Goal: Check status: Check status

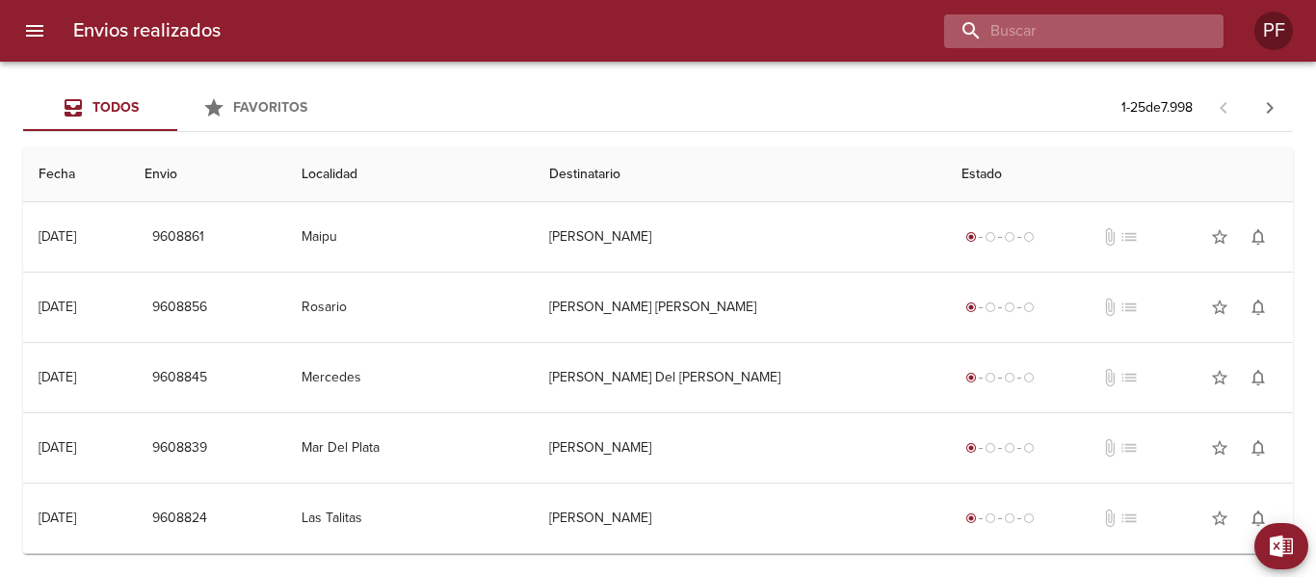
paste input "9565139"
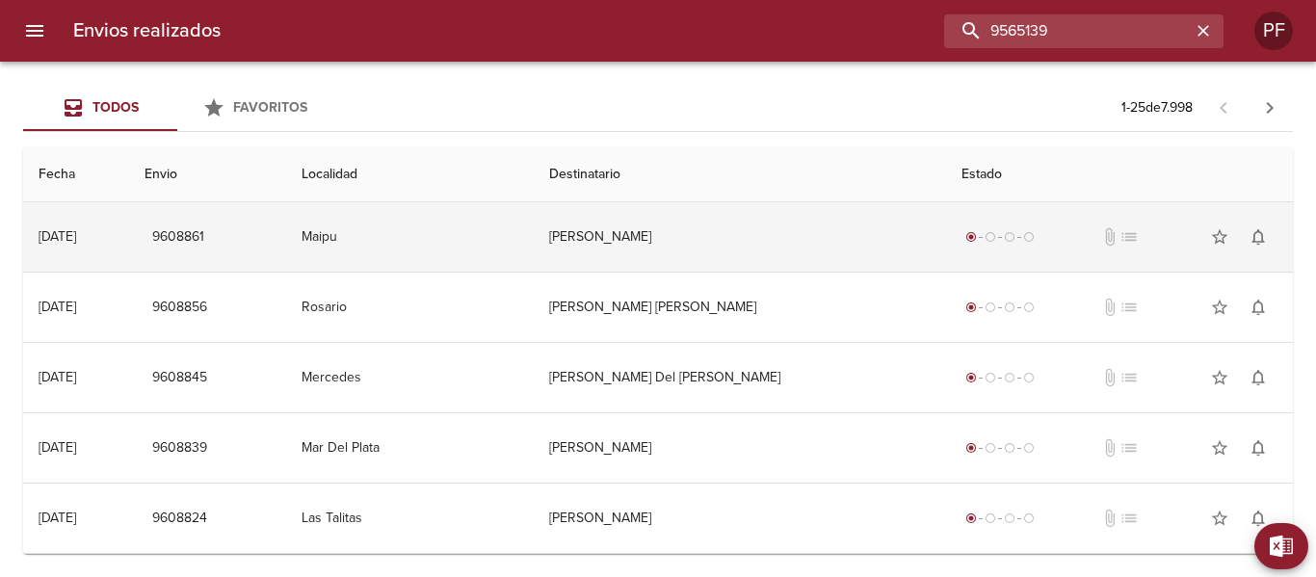
type input "9565139"
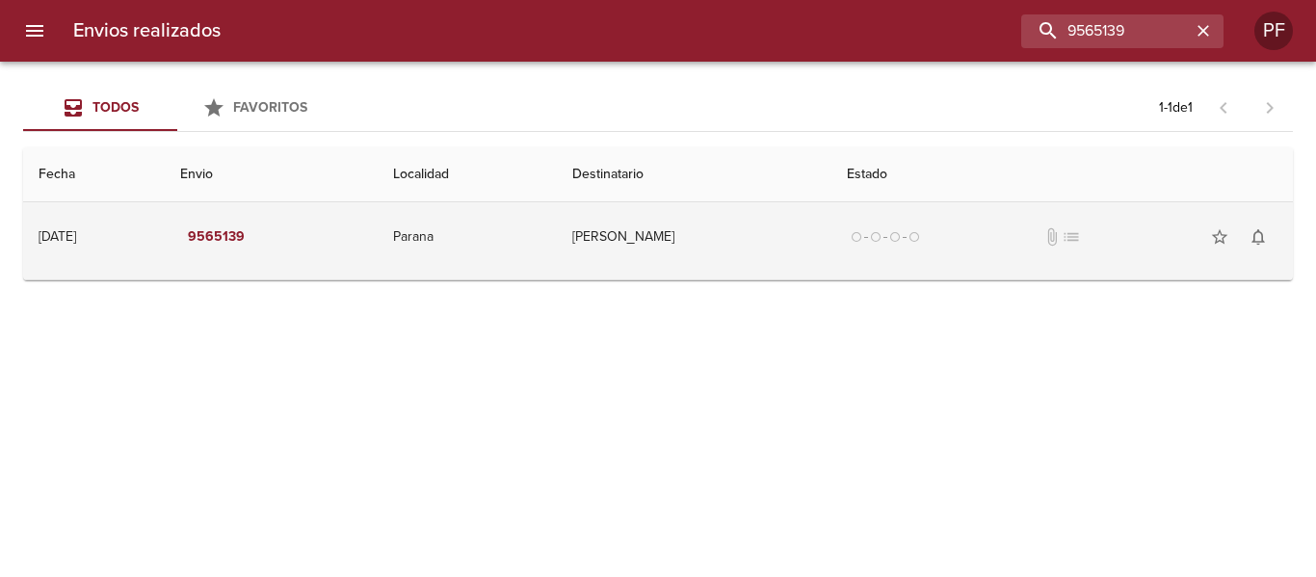
click at [655, 244] on td "[PERSON_NAME]" at bounding box center [694, 236] width 275 height 69
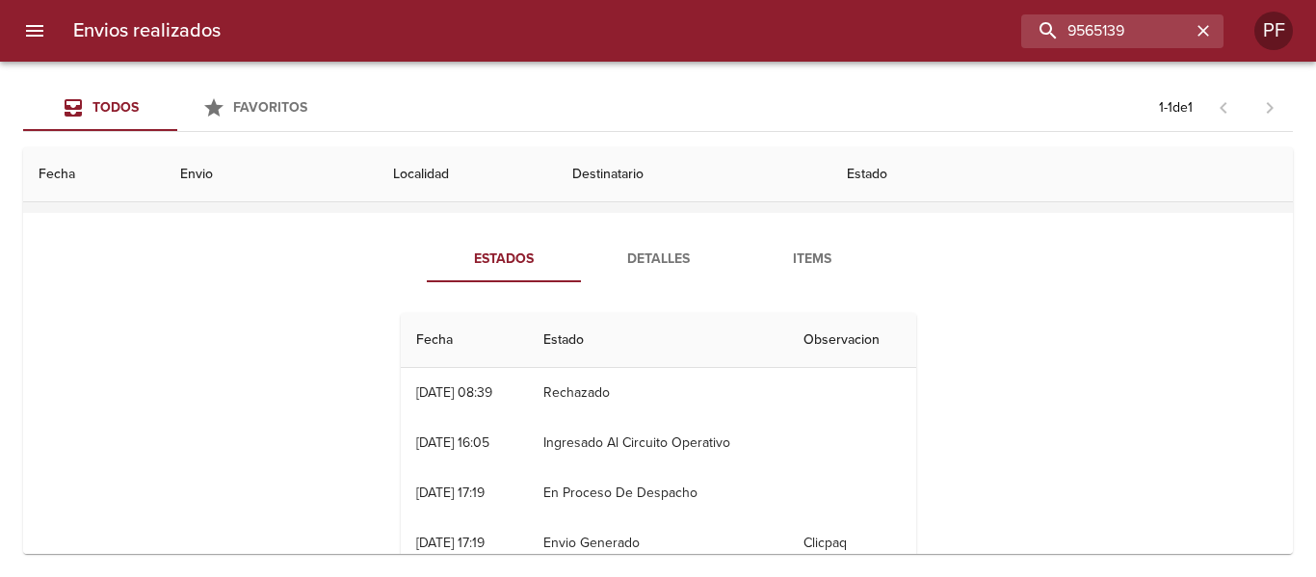
scroll to position [24, 0]
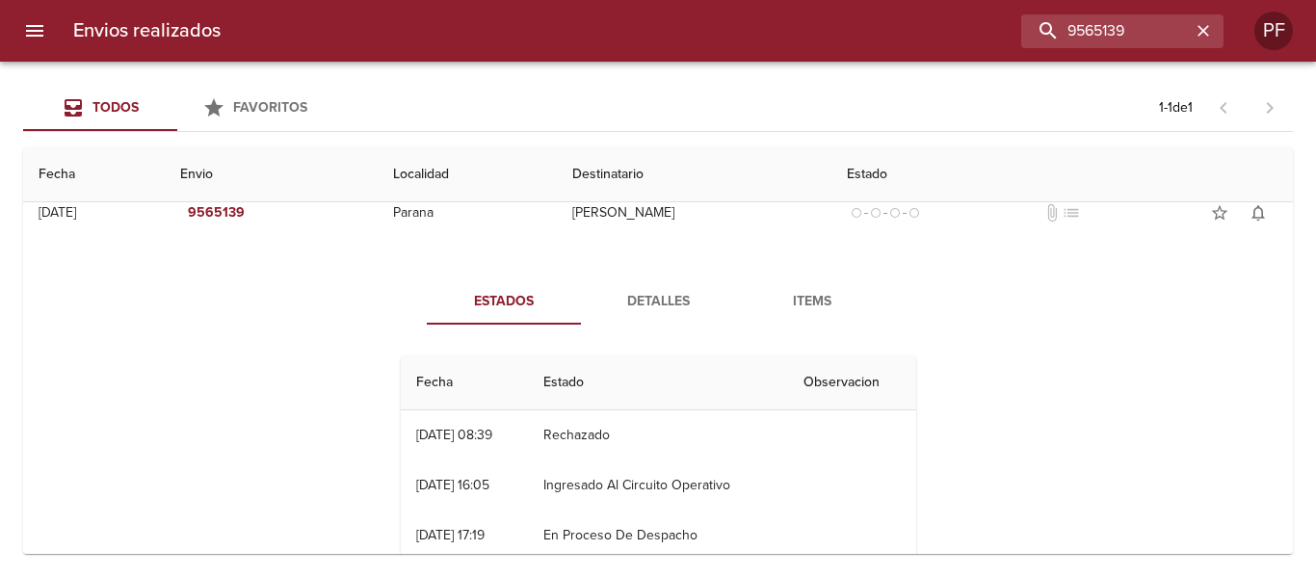
click at [656, 300] on span "Detalles" at bounding box center [657, 302] width 131 height 24
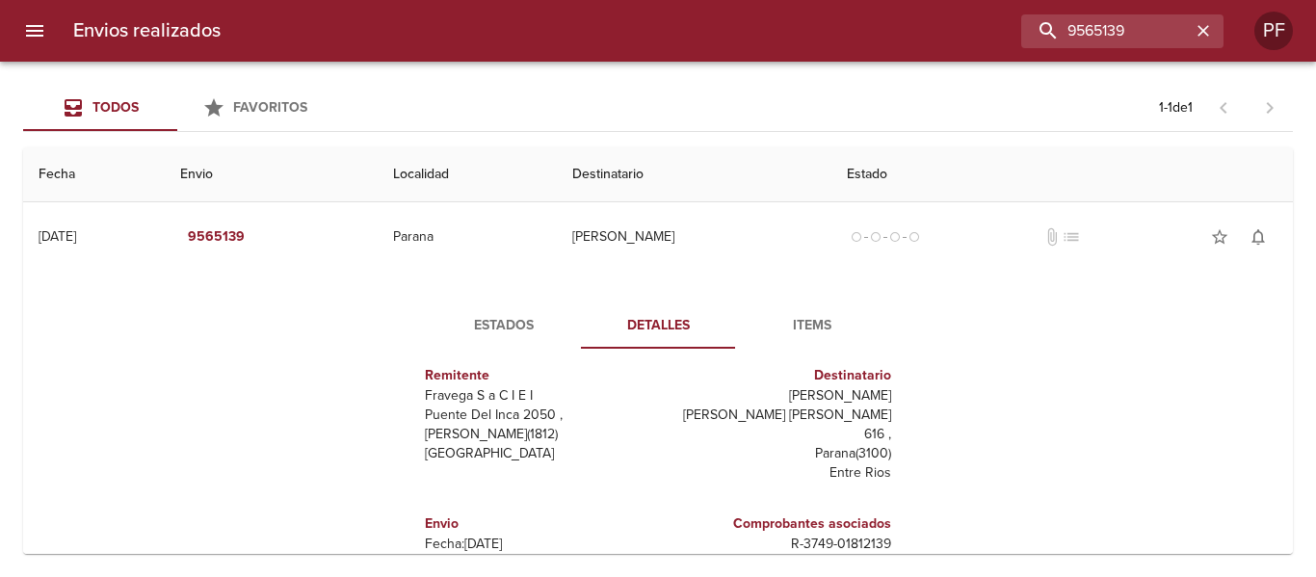
scroll to position [29, 0]
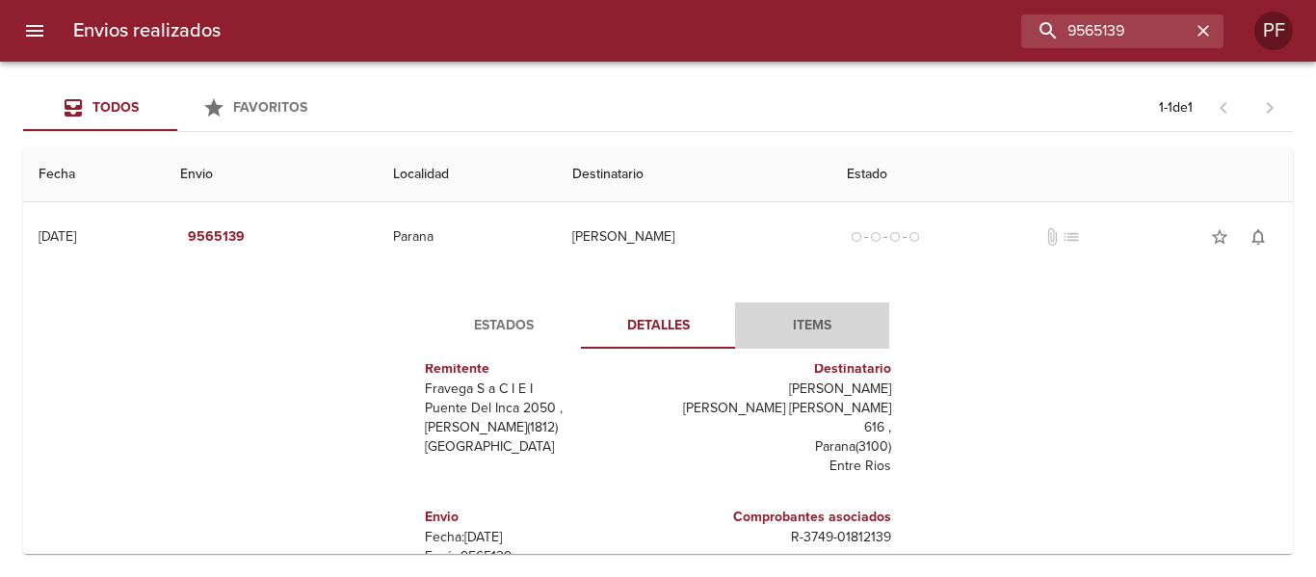
click at [800, 312] on button "Items" at bounding box center [812, 325] width 154 height 46
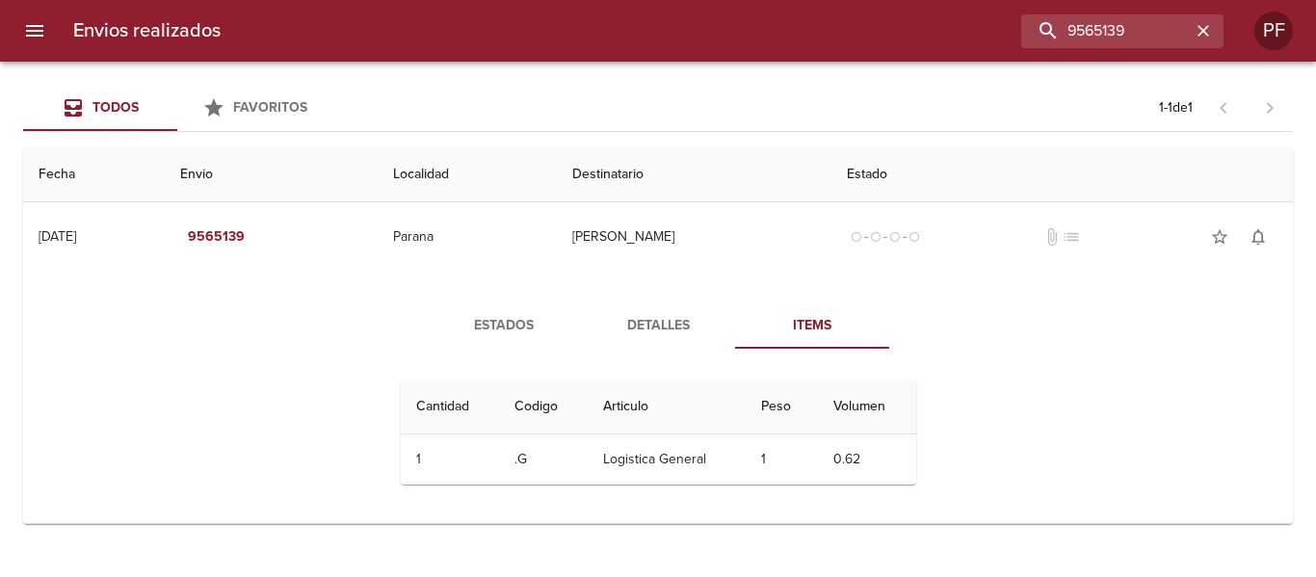
click at [456, 314] on span "Estados" at bounding box center [503, 326] width 131 height 24
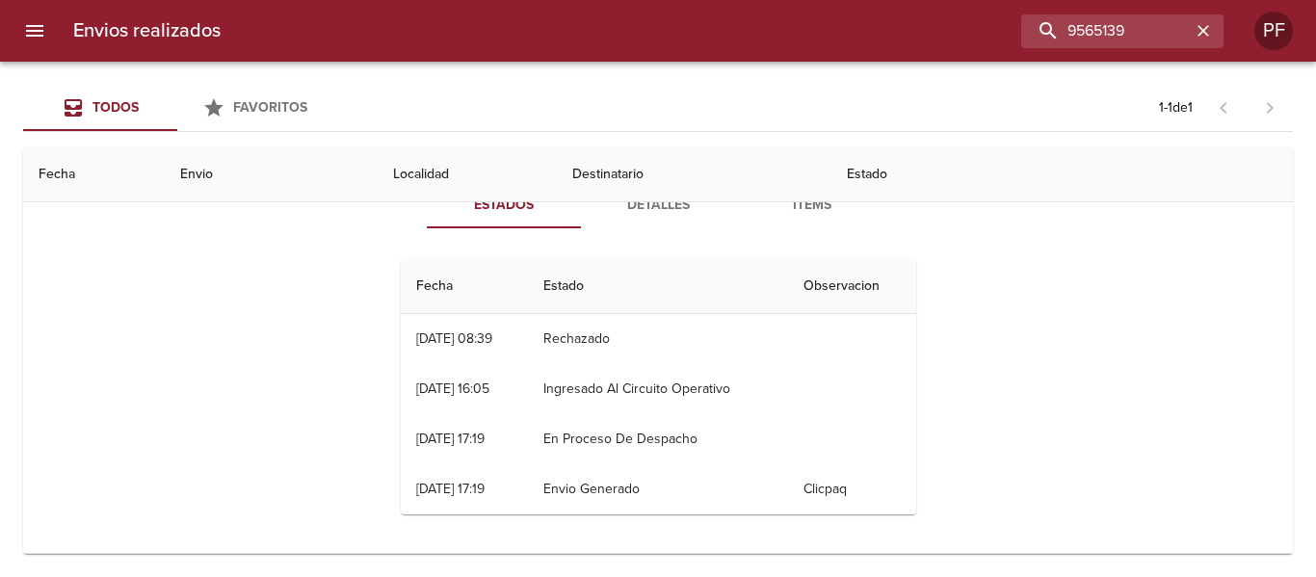
scroll to position [24, 0]
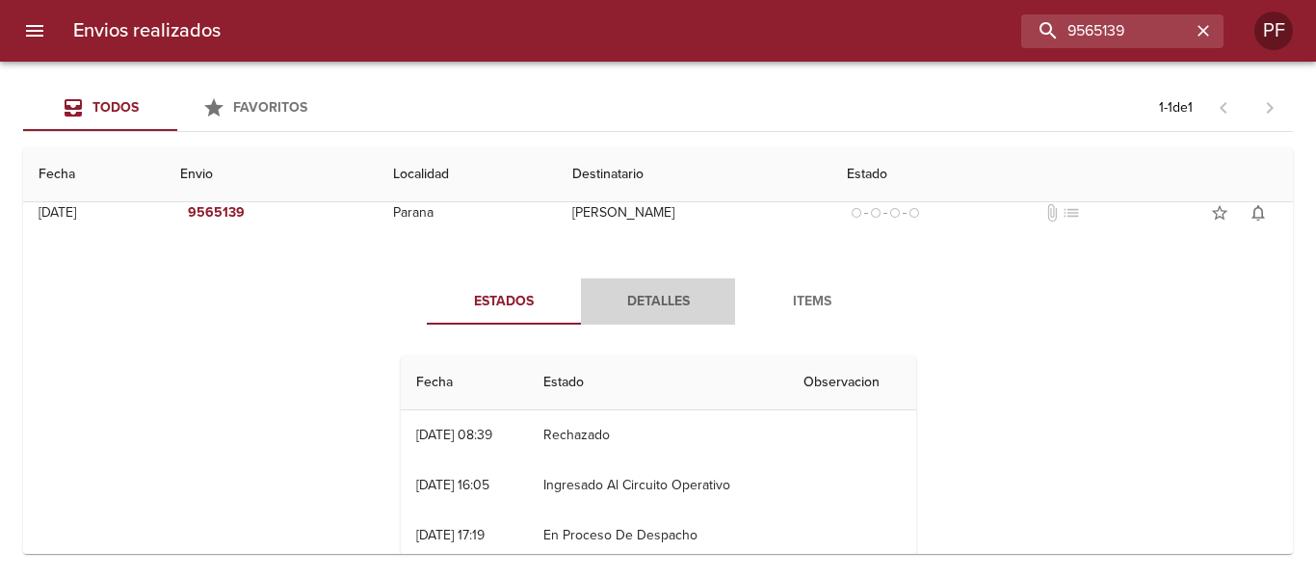
click at [655, 290] on span "Detalles" at bounding box center [657, 302] width 131 height 24
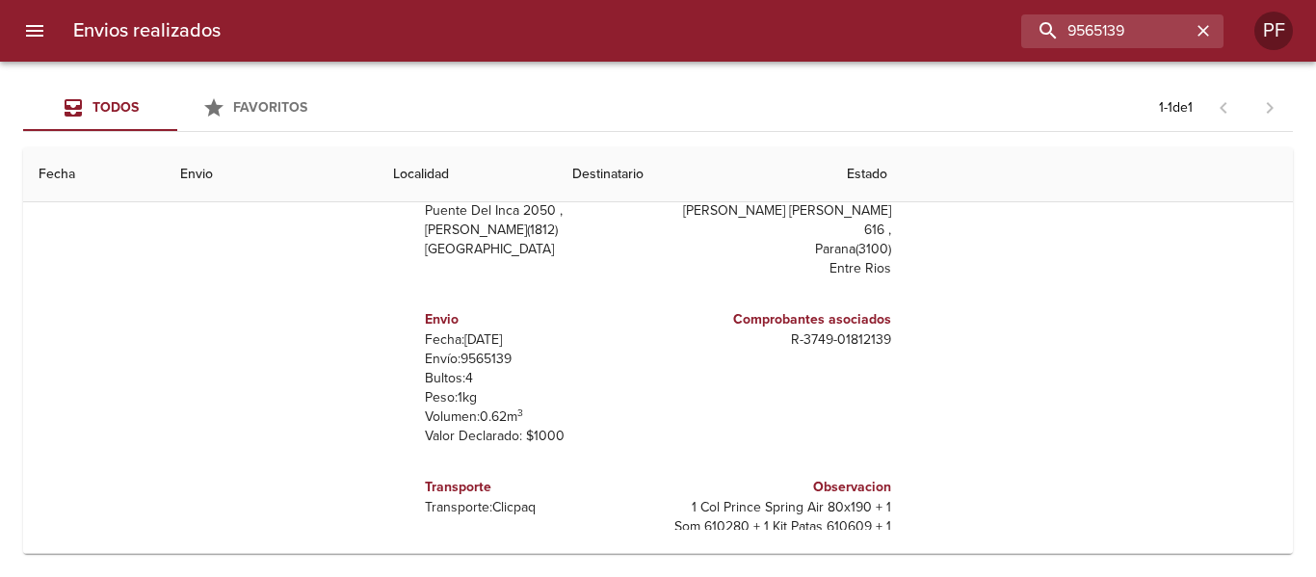
scroll to position [0, 0]
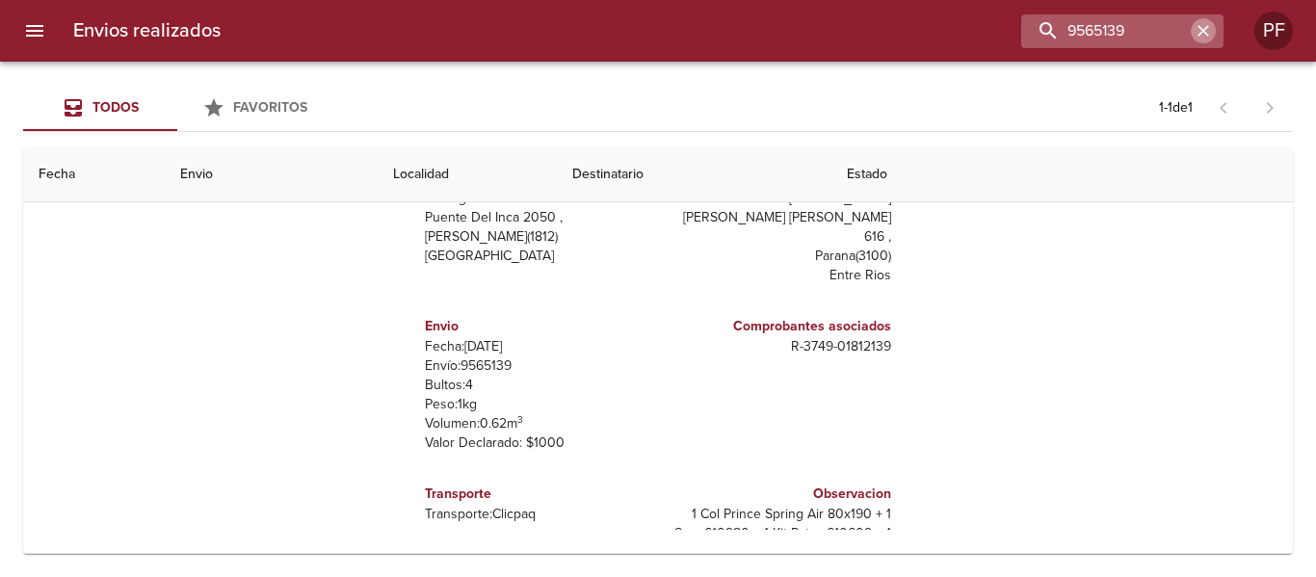
click at [1205, 34] on icon "button" at bounding box center [1203, 31] width 12 height 12
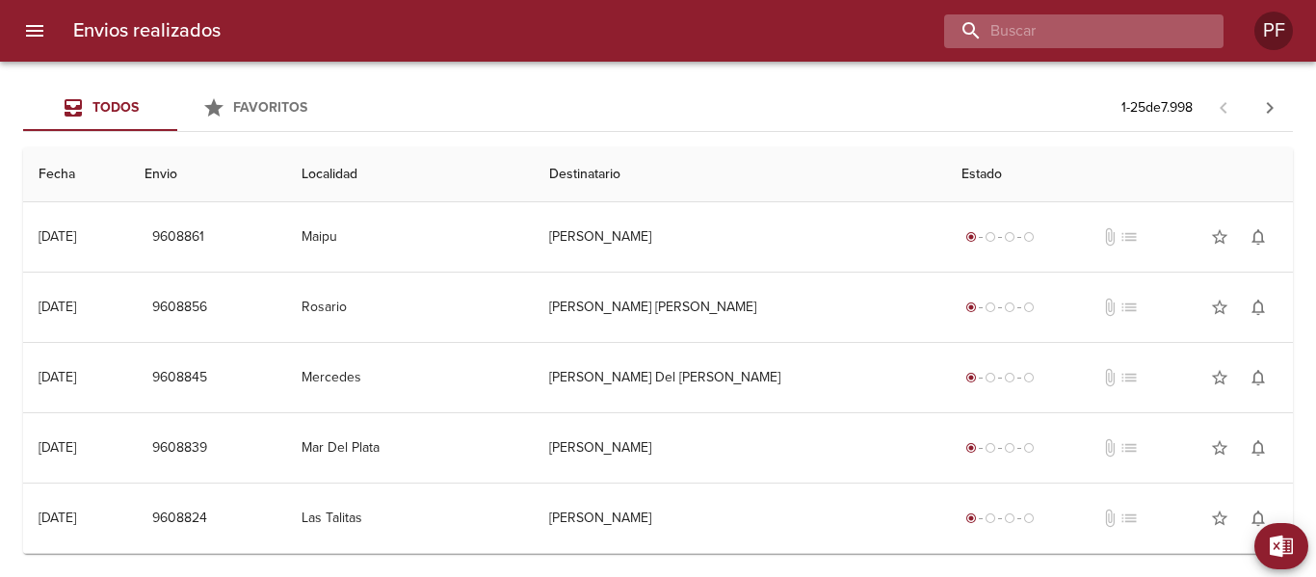
paste input "9602299"
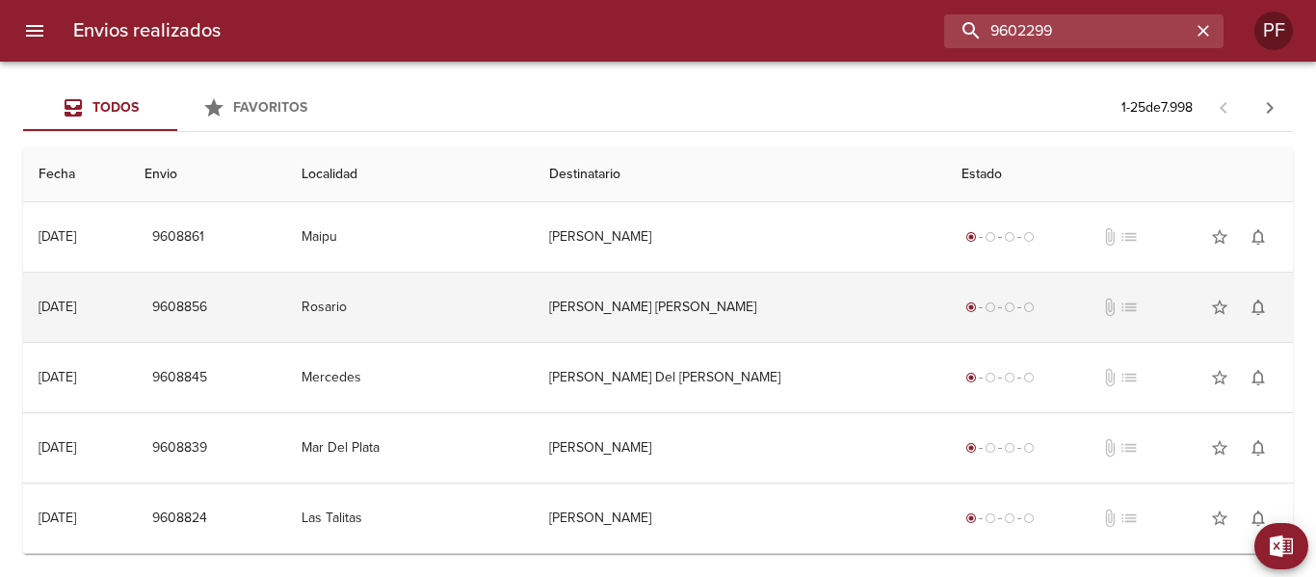
type input "9602299"
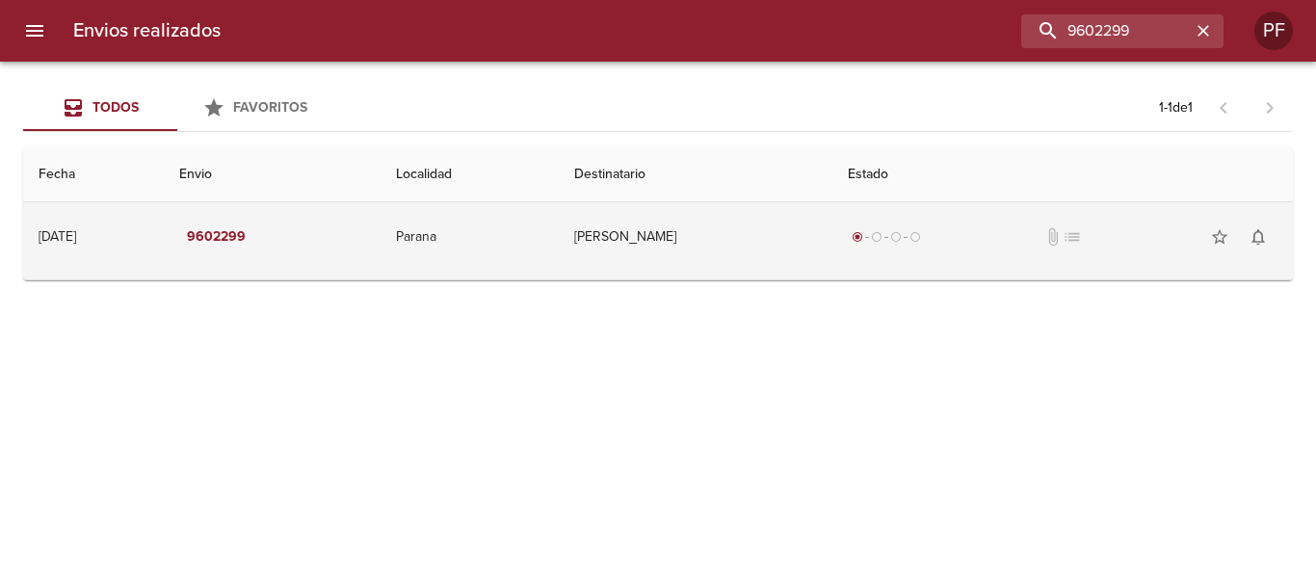
click at [607, 244] on td "[PERSON_NAME]" at bounding box center [696, 236] width 274 height 69
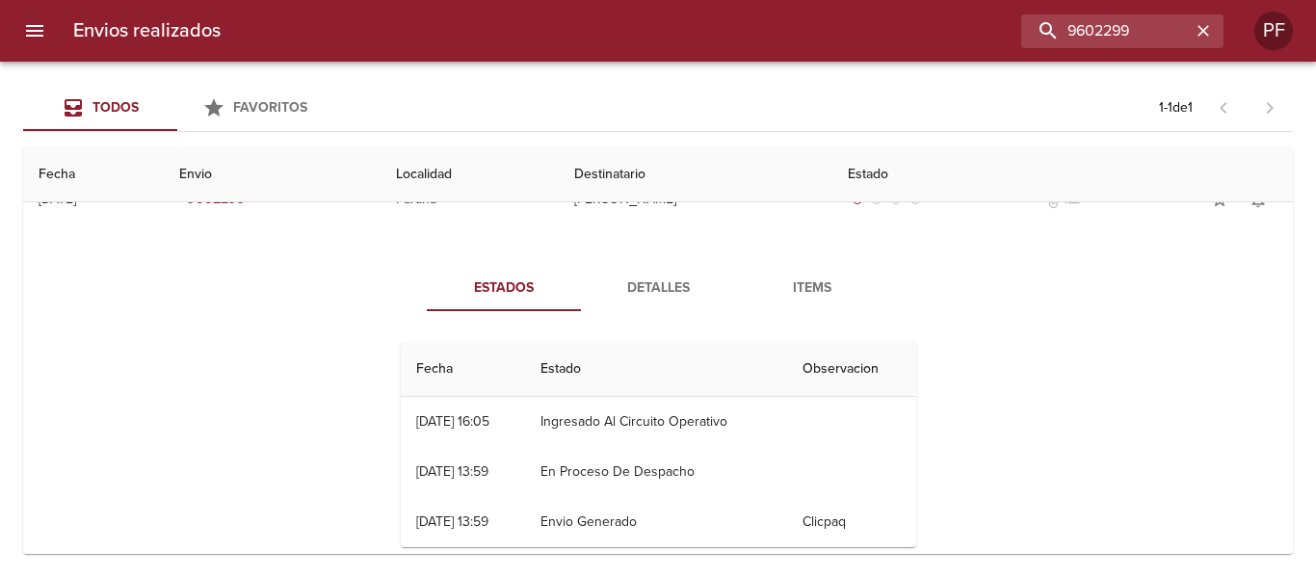
scroll to position [70, 0]
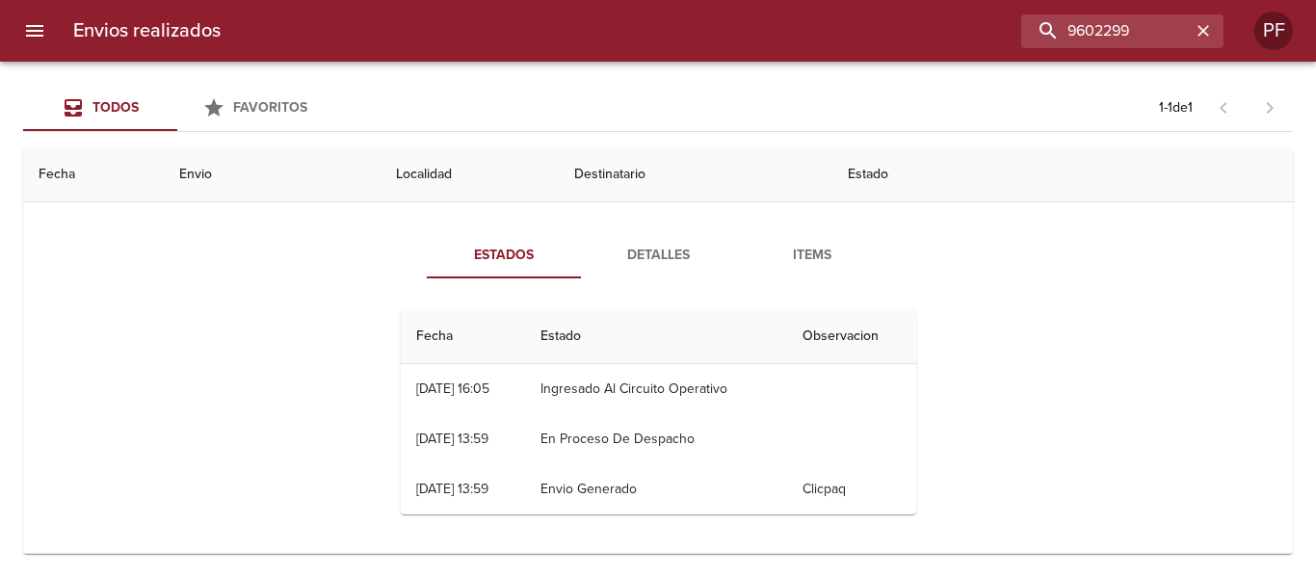
click at [635, 257] on span "Detalles" at bounding box center [657, 256] width 131 height 24
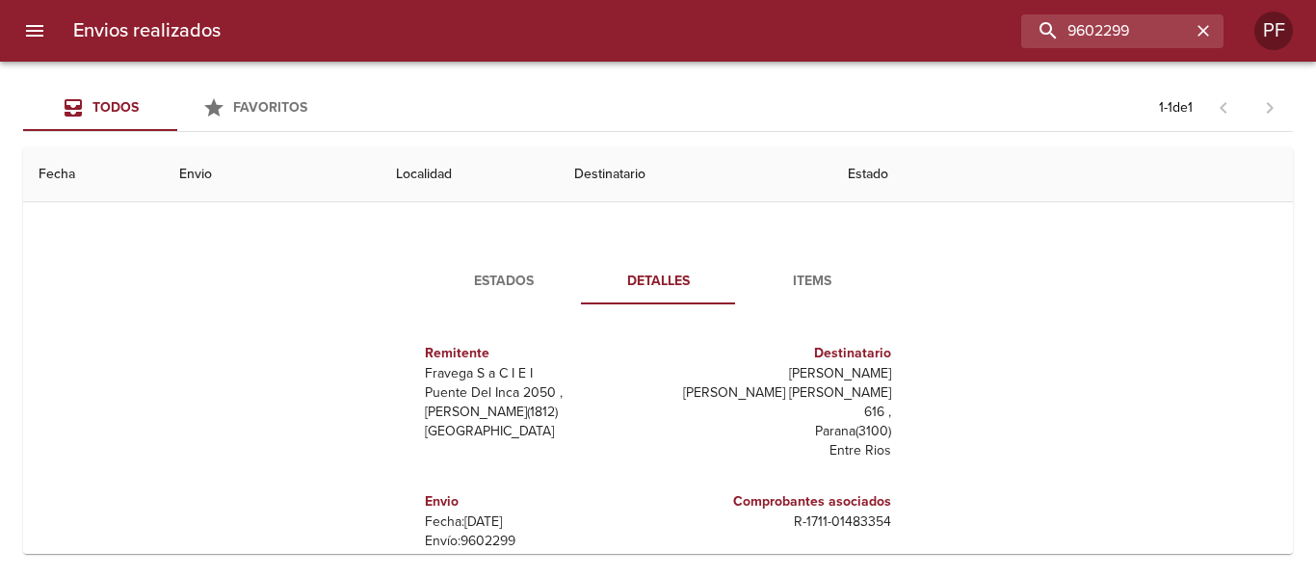
scroll to position [0, 0]
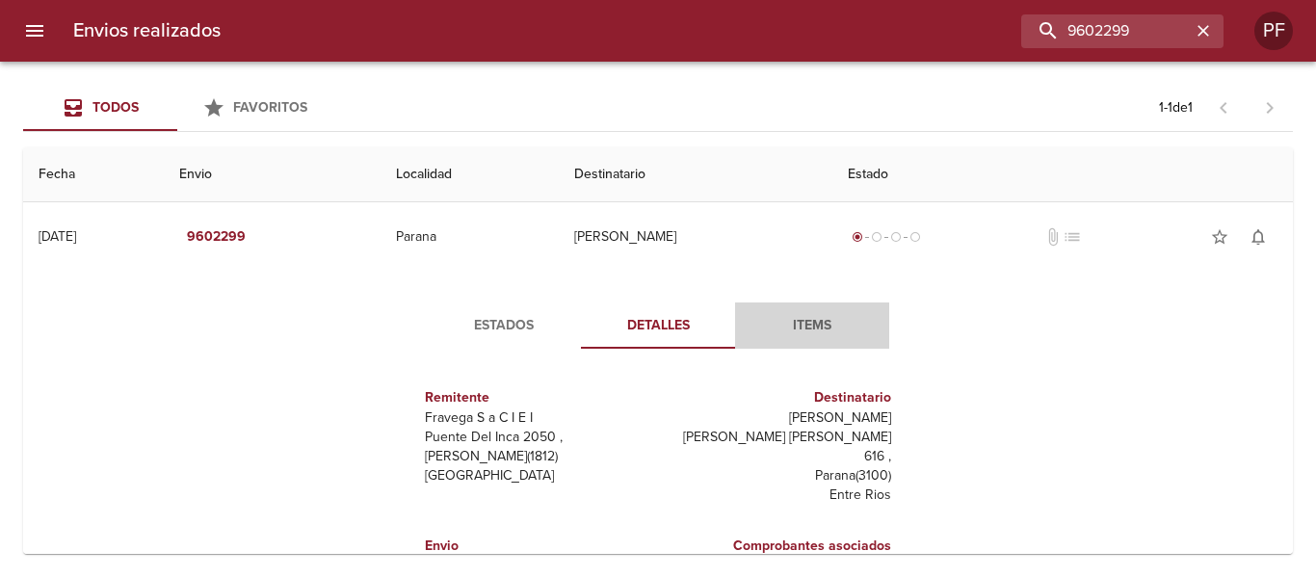
click at [811, 326] on span "Items" at bounding box center [812, 326] width 131 height 24
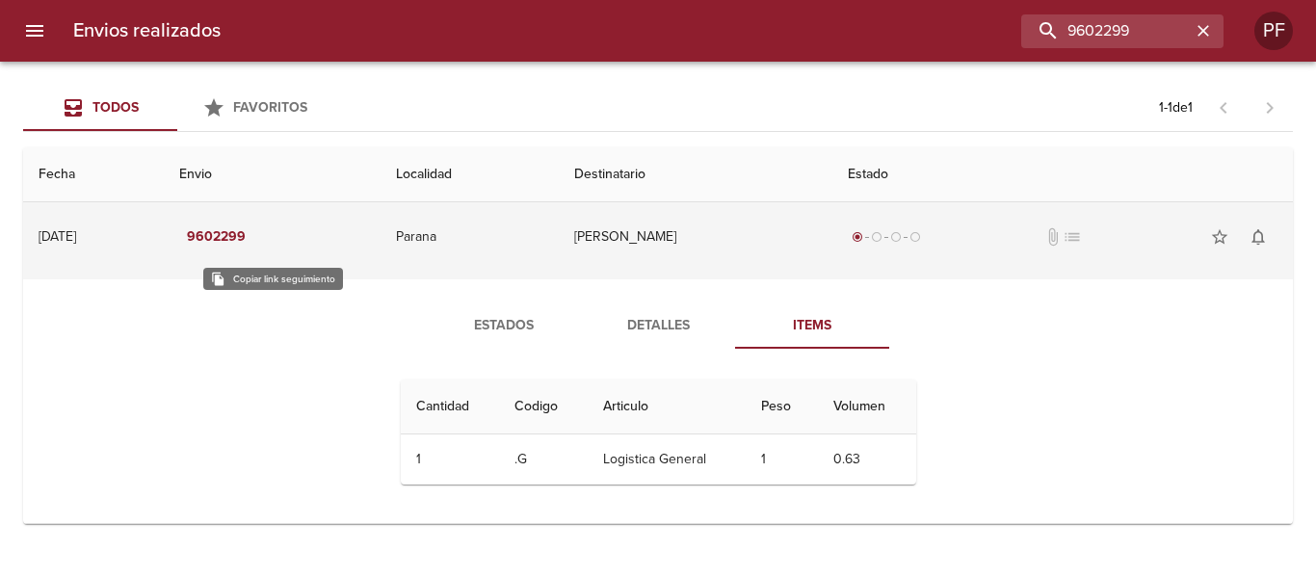
drag, startPoint x: 321, startPoint y: 242, endPoint x: 245, endPoint y: 233, distance: 76.6
click at [245, 233] on td "9602299" at bounding box center [272, 236] width 217 height 69
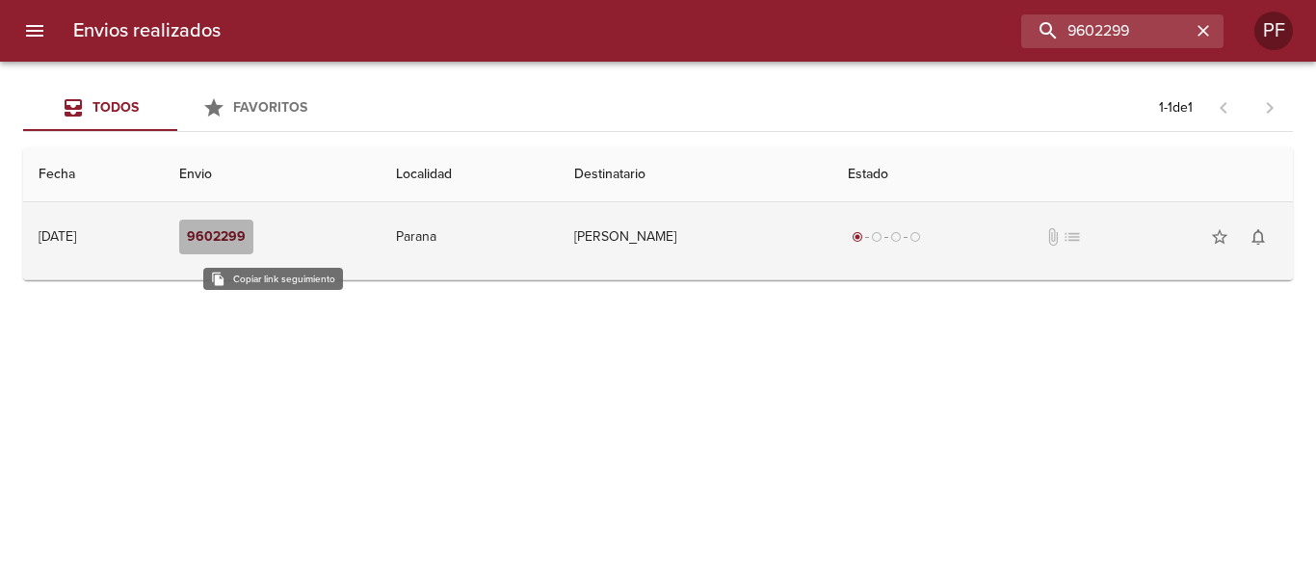
click at [246, 233] on em "9602299" at bounding box center [216, 237] width 59 height 24
click at [650, 243] on td "[PERSON_NAME]" at bounding box center [696, 236] width 274 height 69
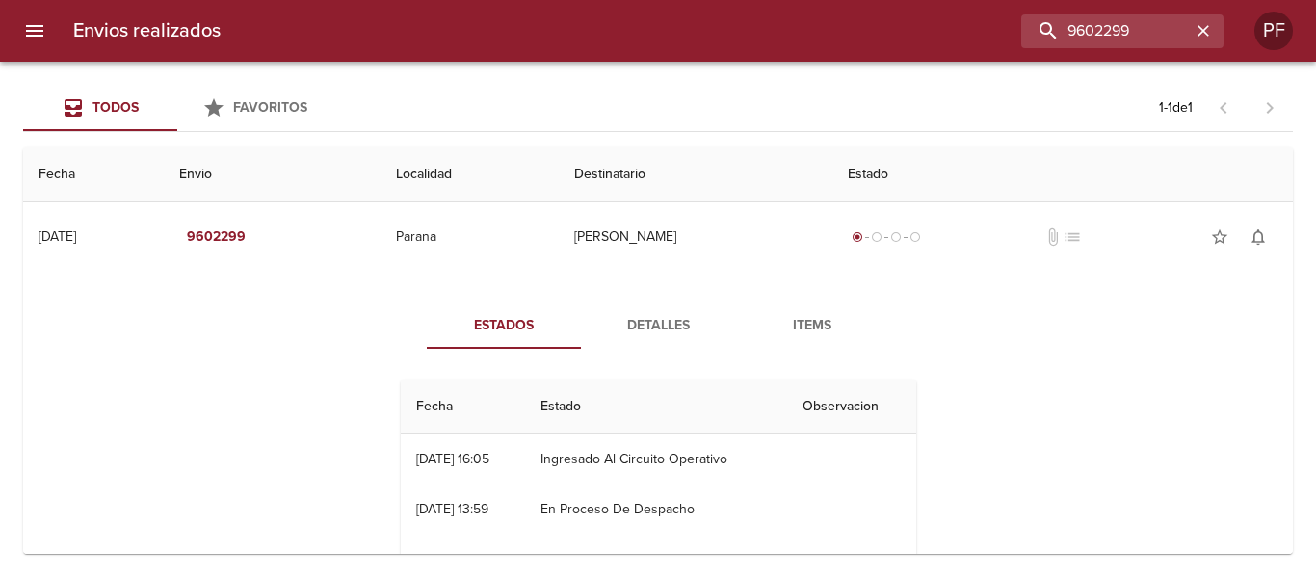
click at [661, 320] on span "Detalles" at bounding box center [657, 326] width 131 height 24
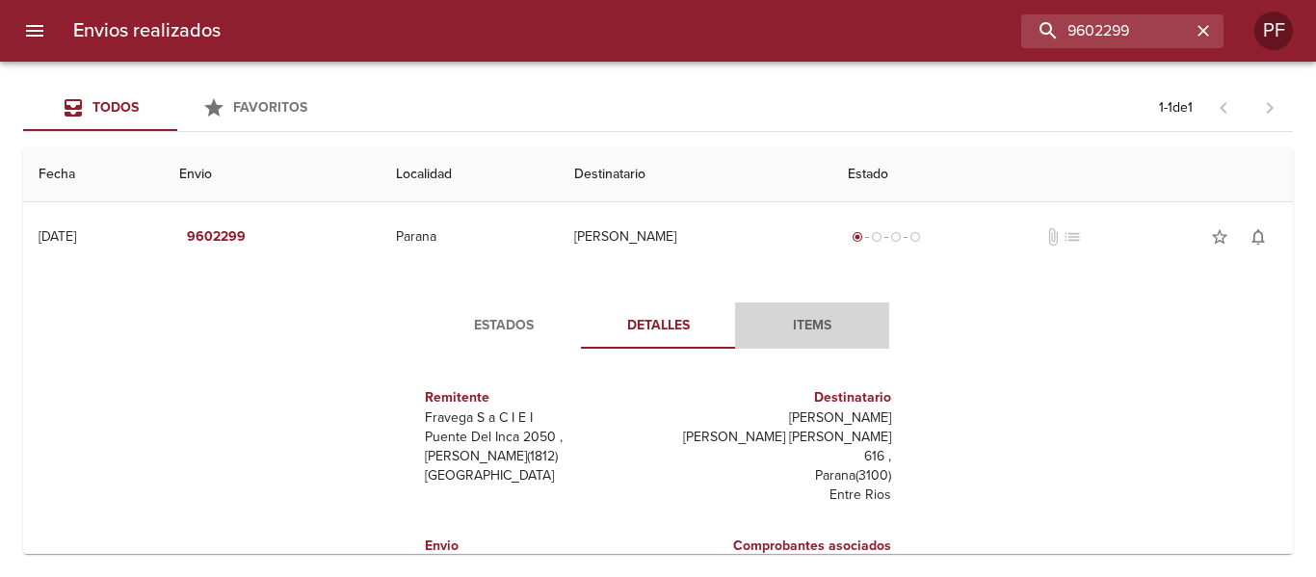
click at [792, 323] on span "Items" at bounding box center [812, 326] width 131 height 24
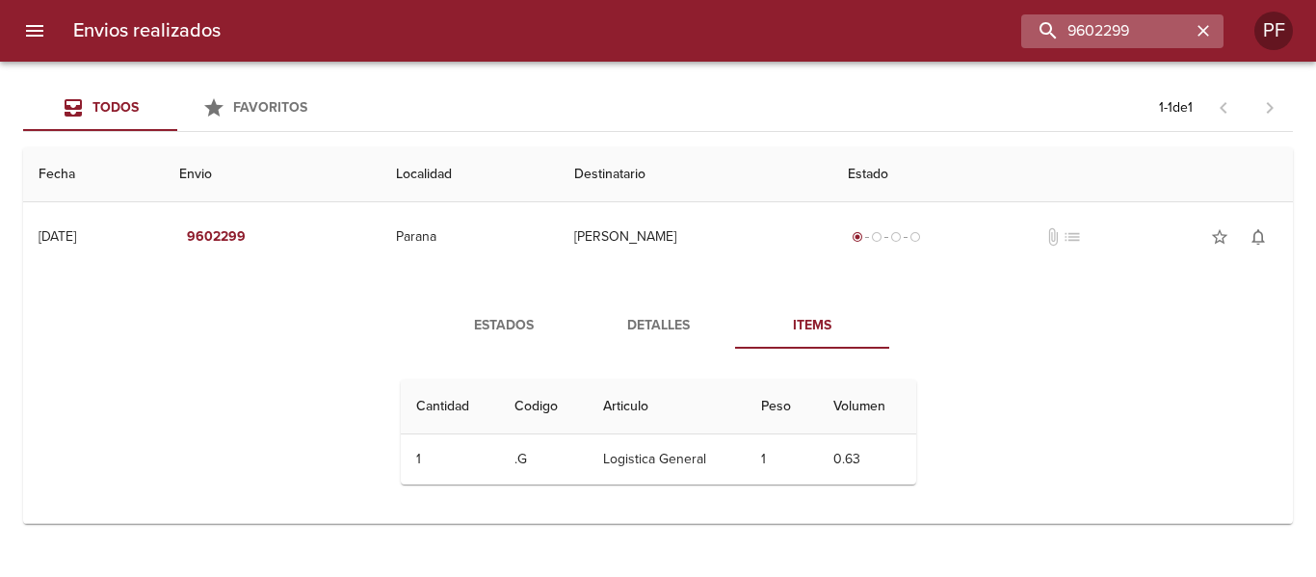
click at [1204, 25] on icon "button" at bounding box center [1203, 30] width 19 height 19
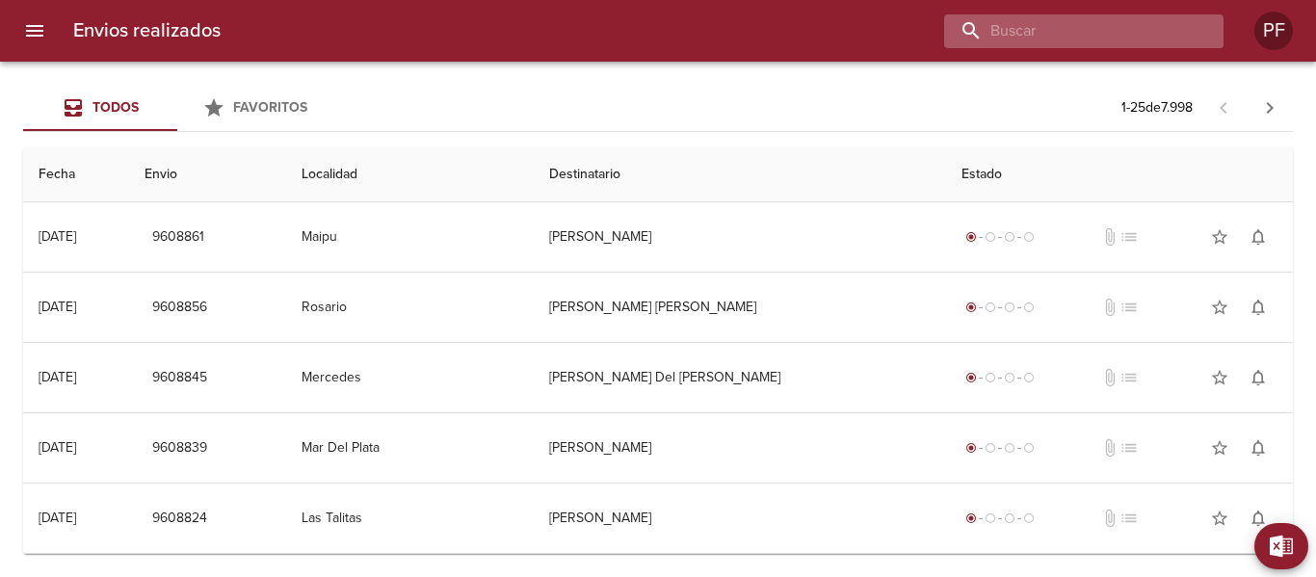
paste input "9555284"
click at [1082, 34] on input "9555284" at bounding box center [1067, 31] width 247 height 34
type input "9555284"
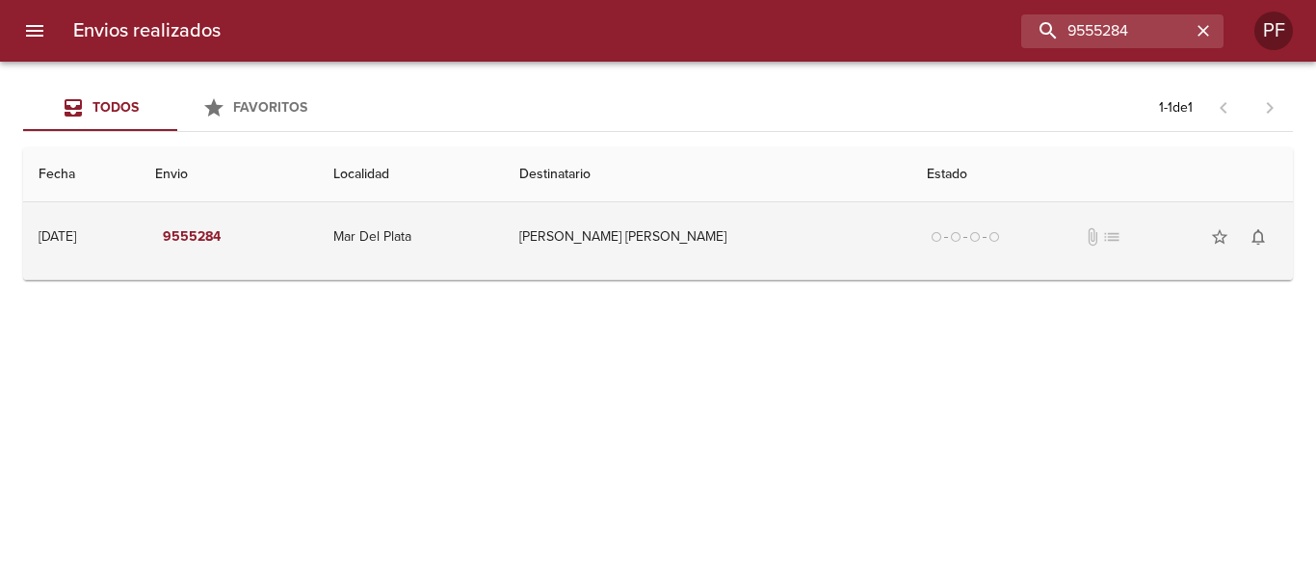
click at [695, 247] on td "[PERSON_NAME] [PERSON_NAME]" at bounding box center [707, 236] width 407 height 69
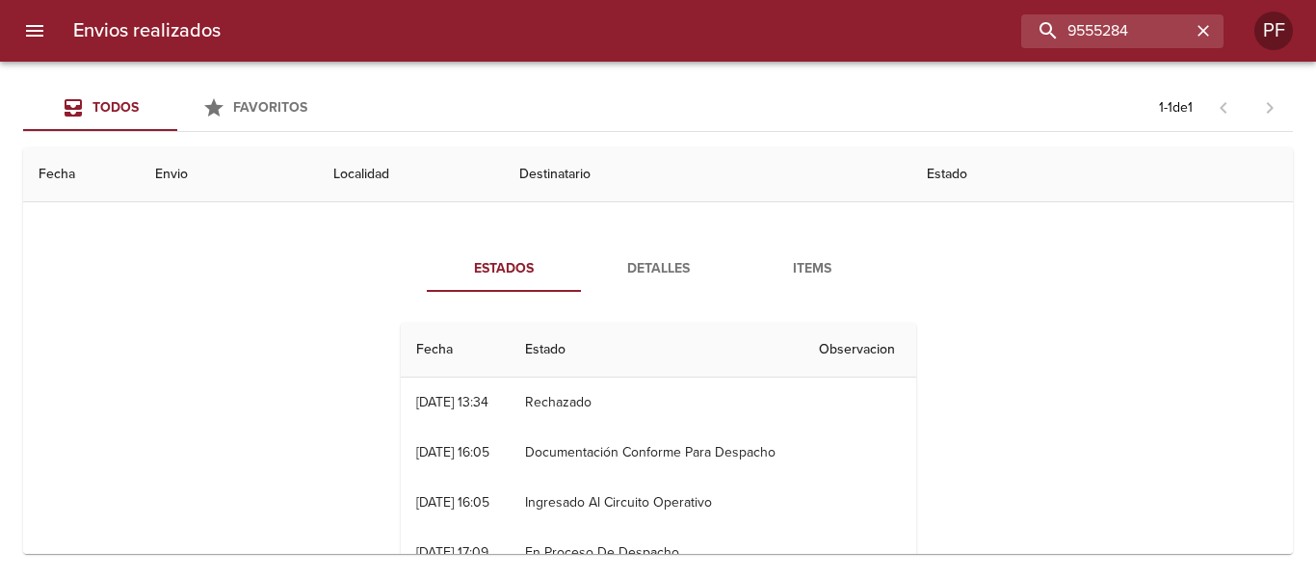
scroll to position [27, 0]
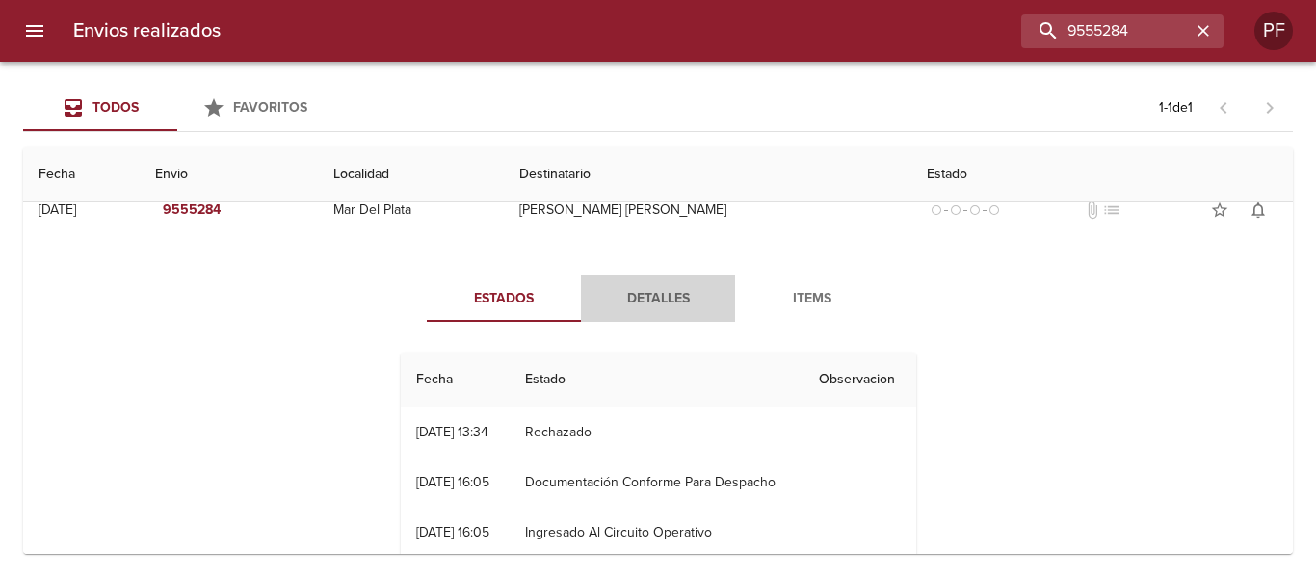
click at [640, 298] on span "Detalles" at bounding box center [657, 299] width 131 height 24
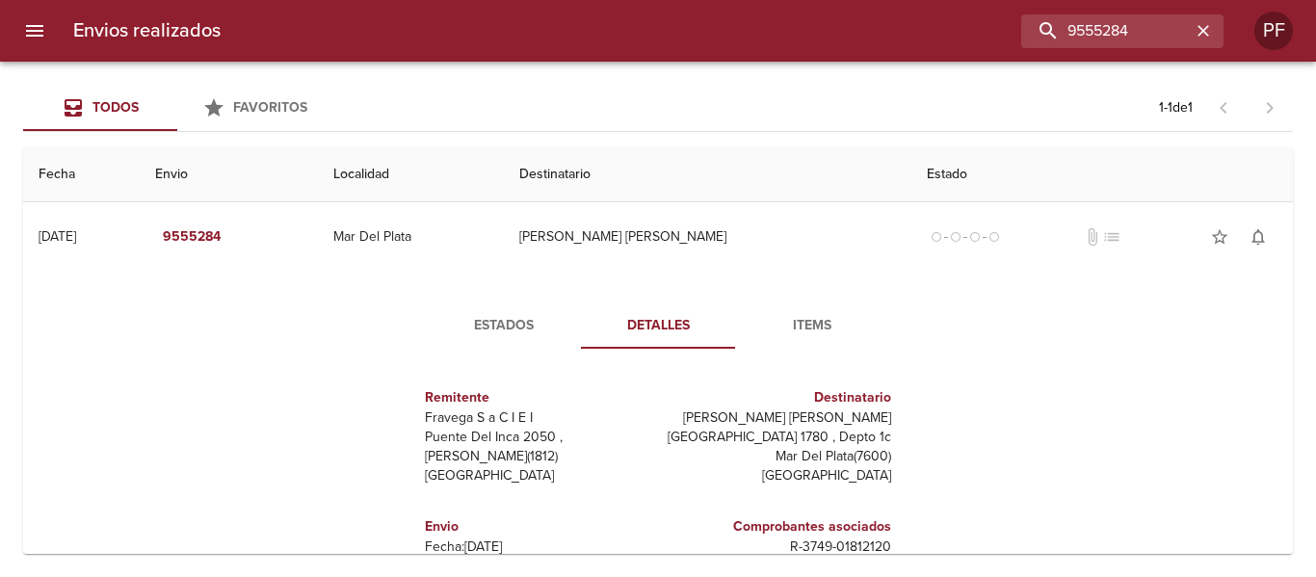
click at [793, 325] on span "Items" at bounding box center [812, 326] width 131 height 24
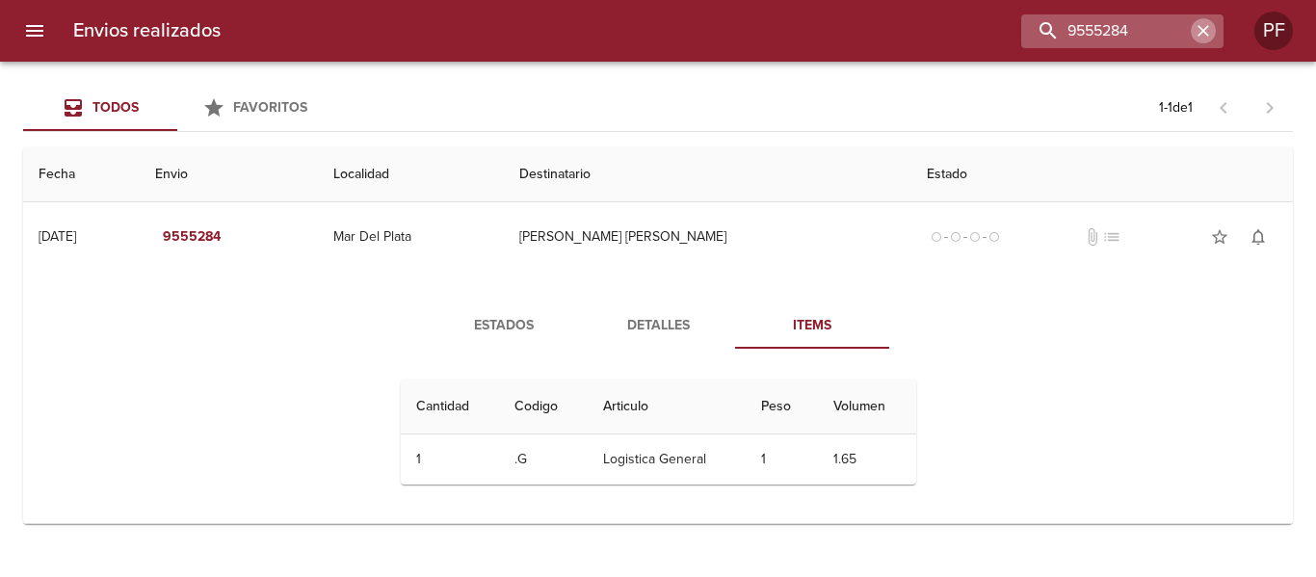
click at [1202, 27] on icon "button" at bounding box center [1203, 30] width 19 height 19
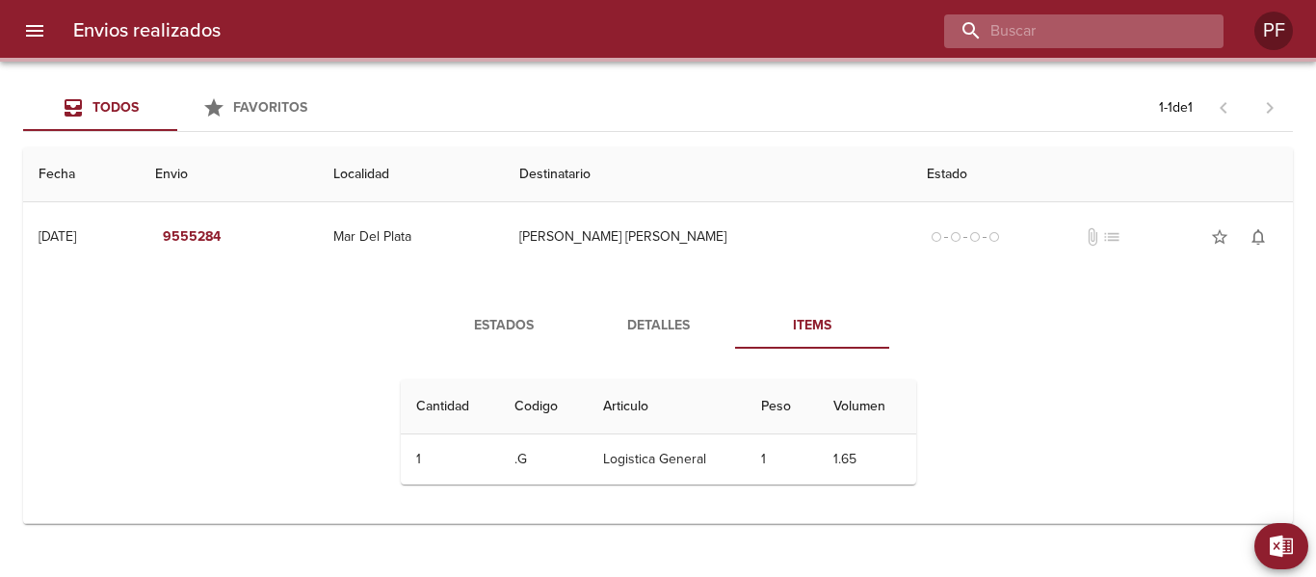
click at [1142, 29] on input "buscar" at bounding box center [1067, 31] width 247 height 34
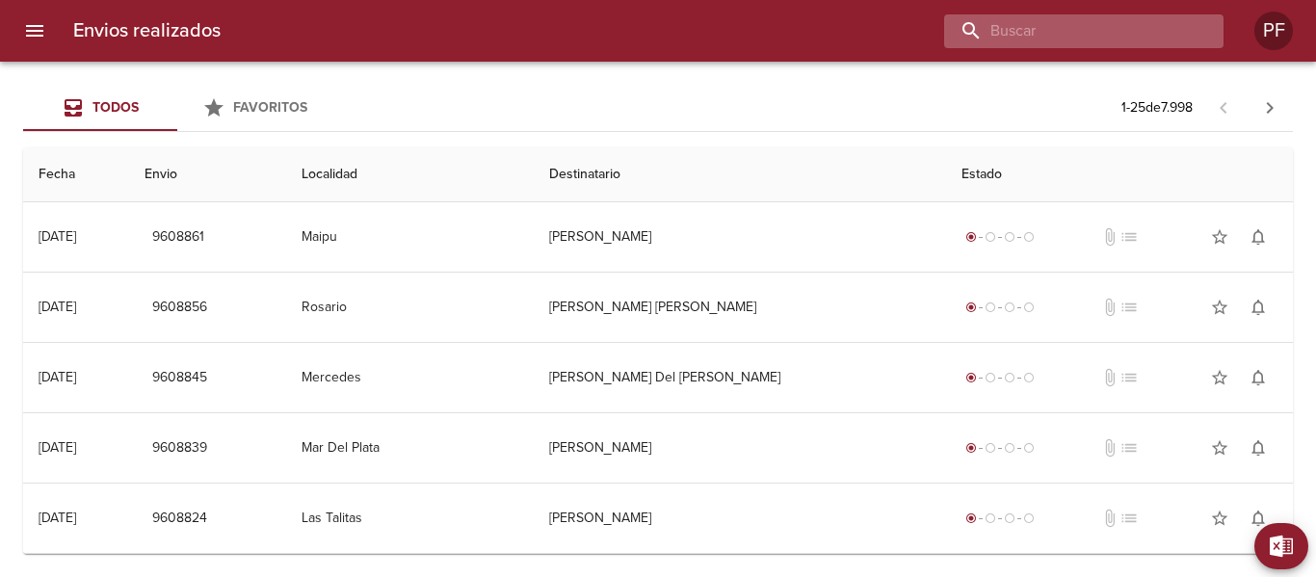
paste input "9555437"
type input "9555437"
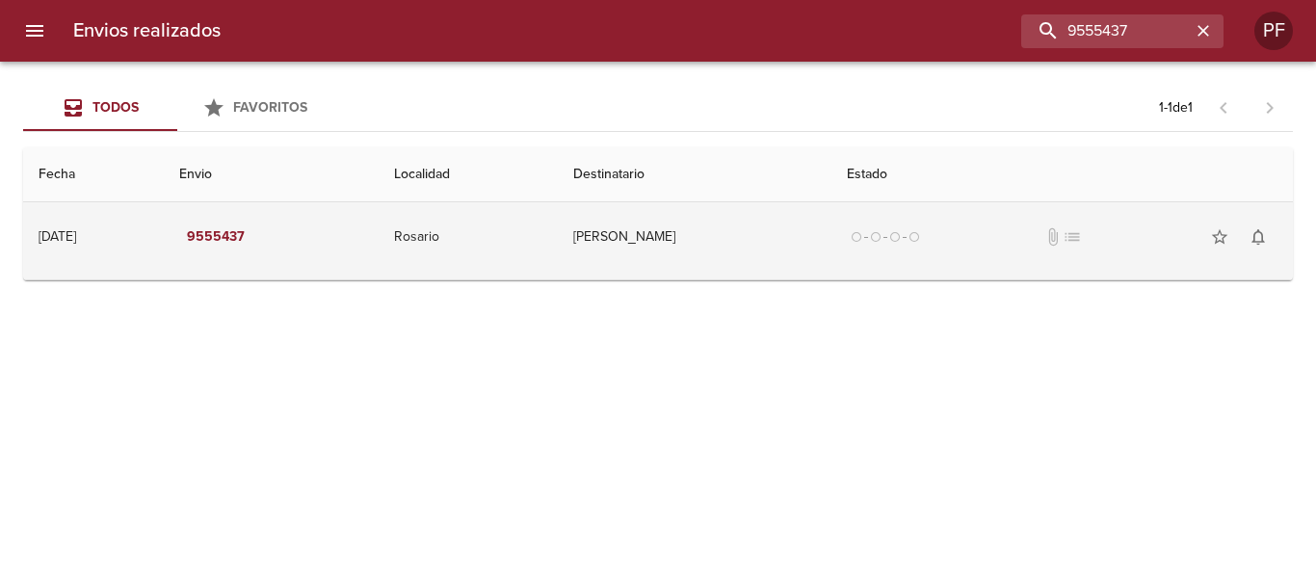
click at [697, 235] on td "[PERSON_NAME]" at bounding box center [695, 236] width 274 height 69
